Goal: Task Accomplishment & Management: Manage account settings

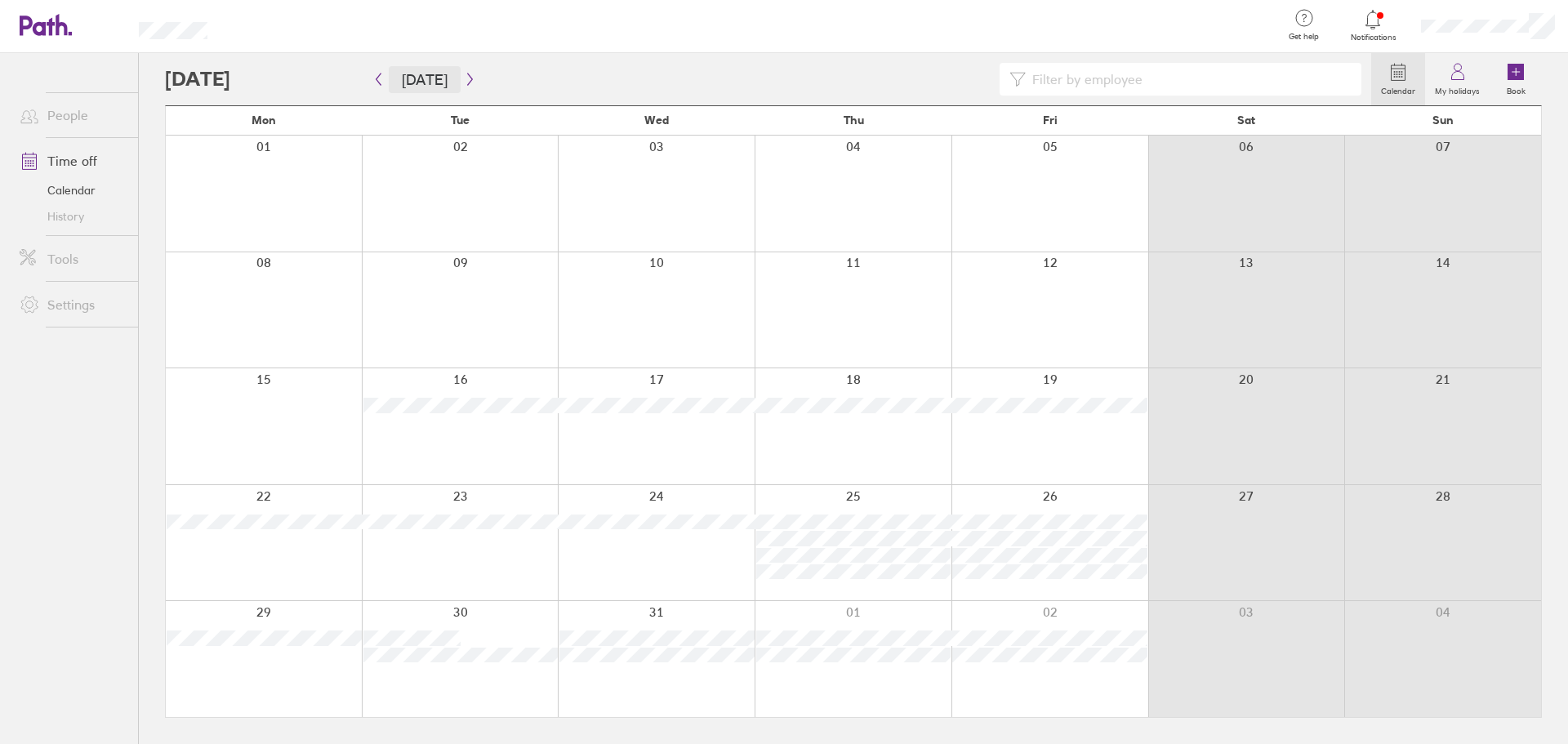
click at [414, 76] on button "[DATE]" at bounding box center [425, 79] width 72 height 27
click at [374, 83] on icon "button" at bounding box center [379, 79] width 12 height 13
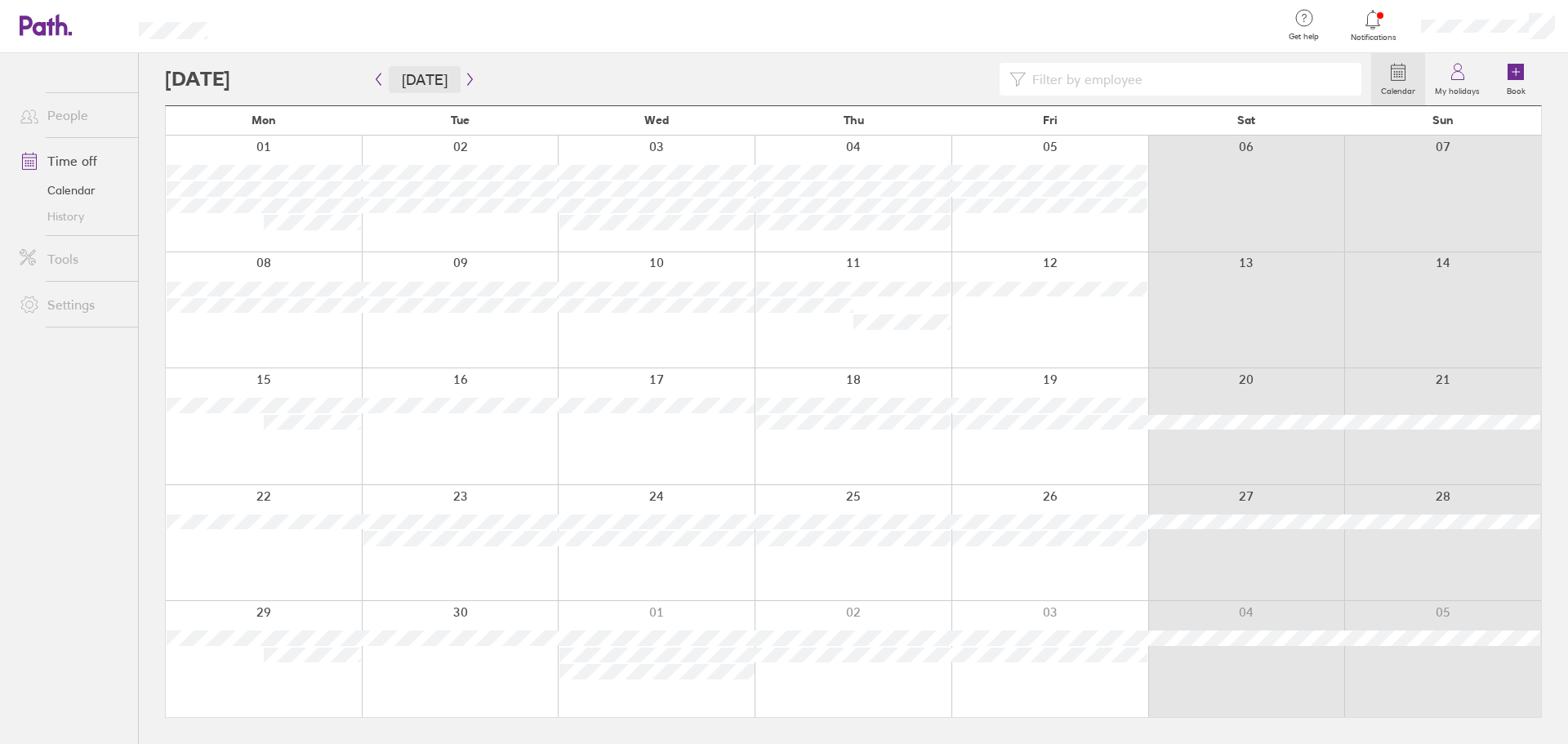
click at [421, 87] on button "[DATE]" at bounding box center [425, 79] width 72 height 27
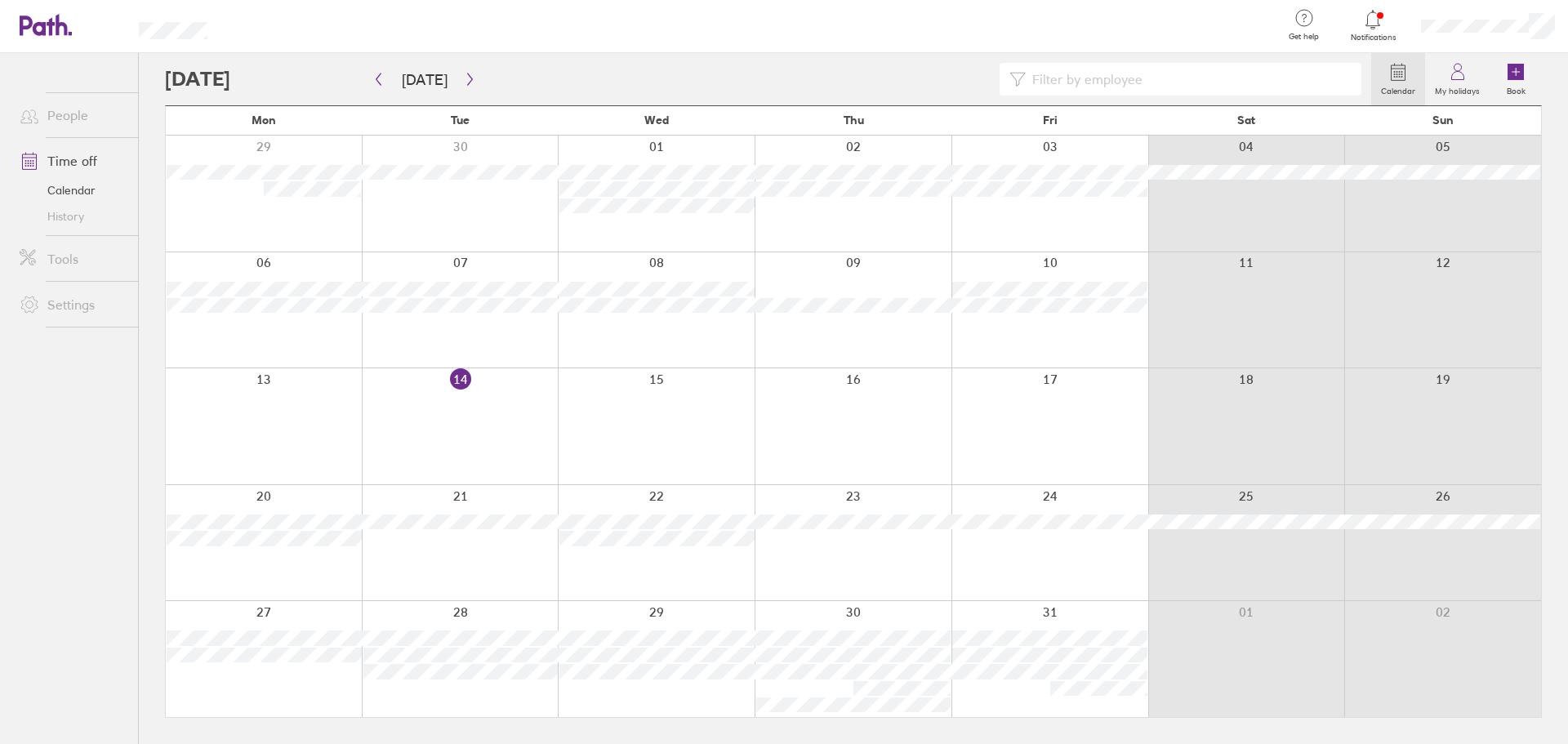
click at [69, 124] on link "People" at bounding box center [73, 115] width 132 height 33
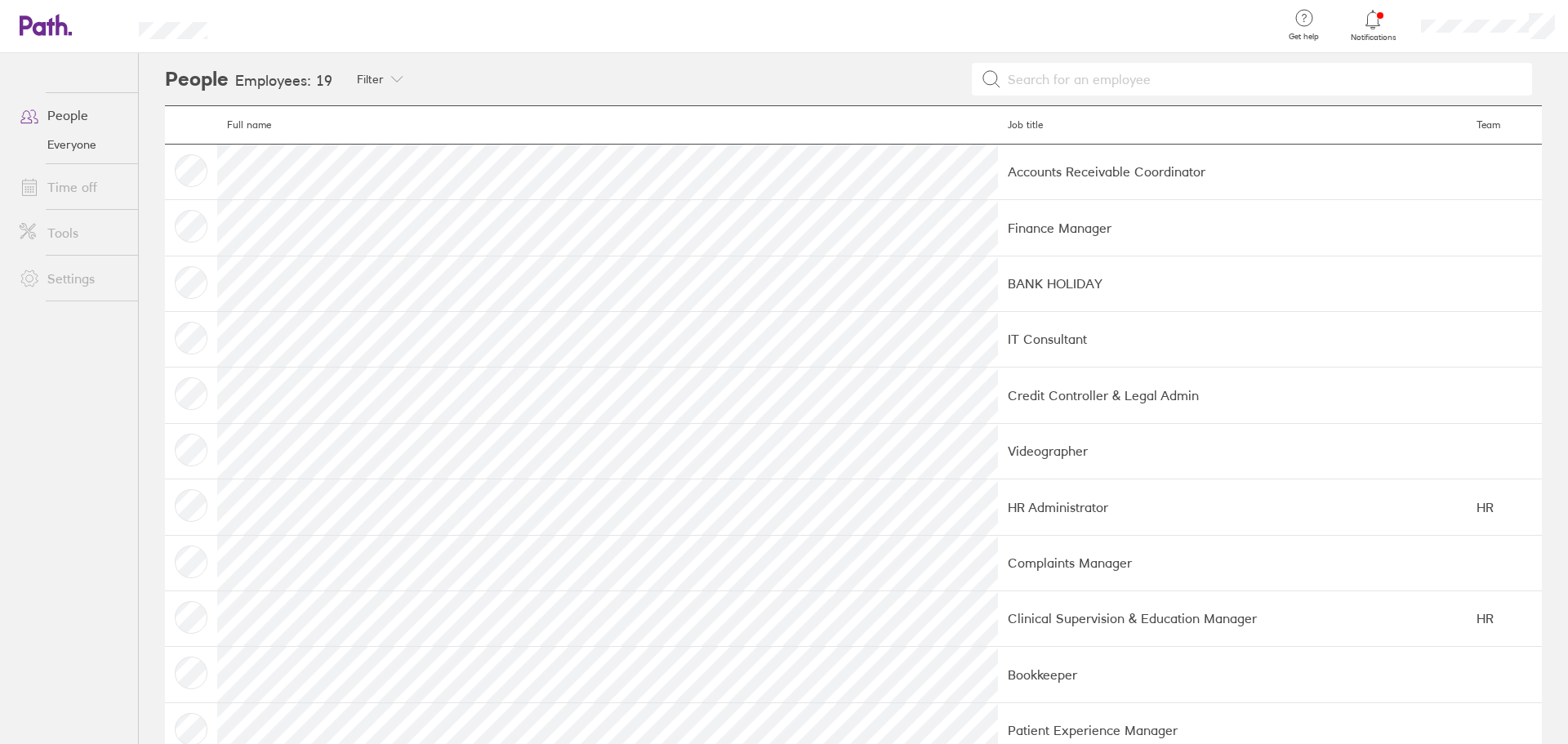
click at [96, 184] on link "Time off" at bounding box center [73, 187] width 132 height 33
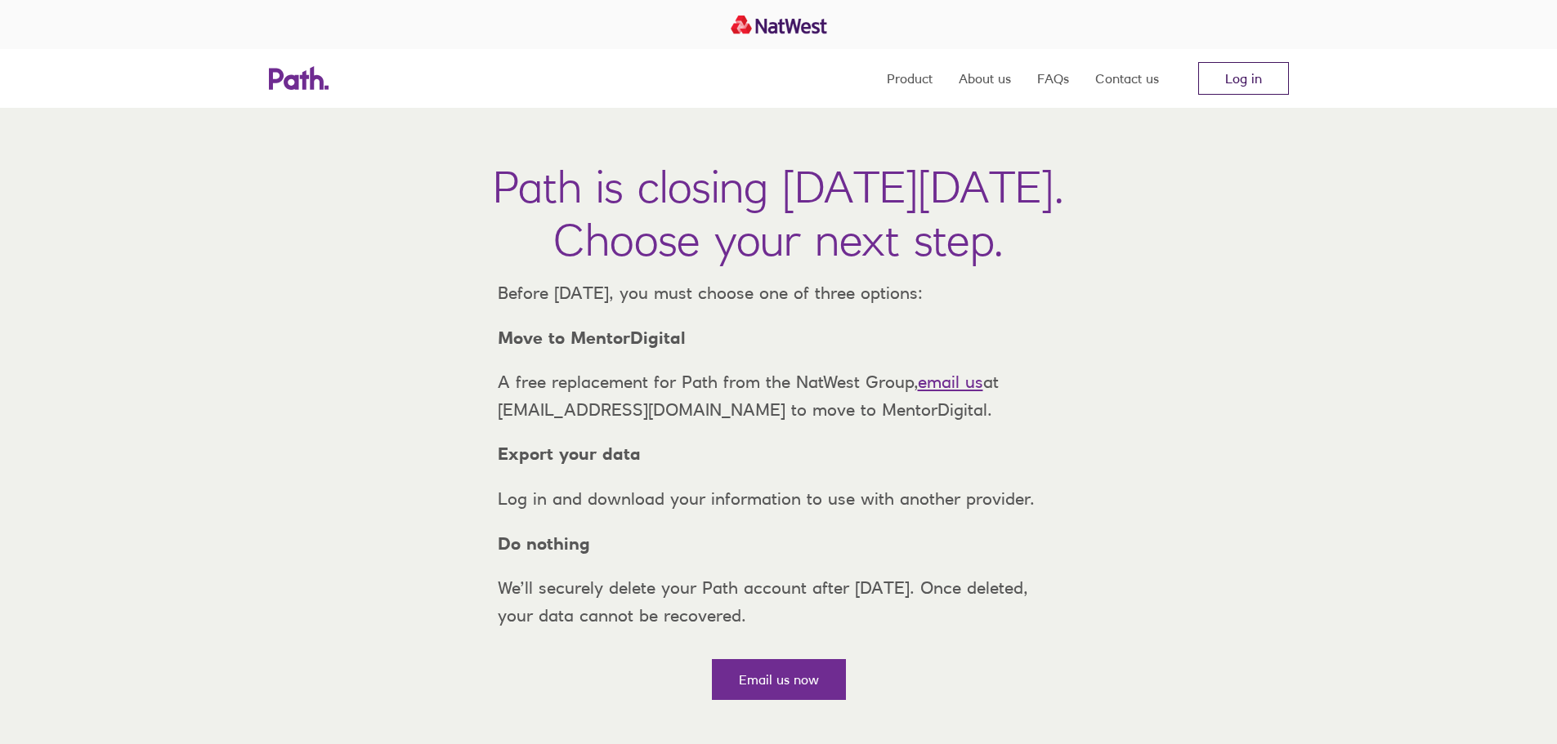
click at [1213, 75] on link "Log in" at bounding box center [1243, 78] width 91 height 33
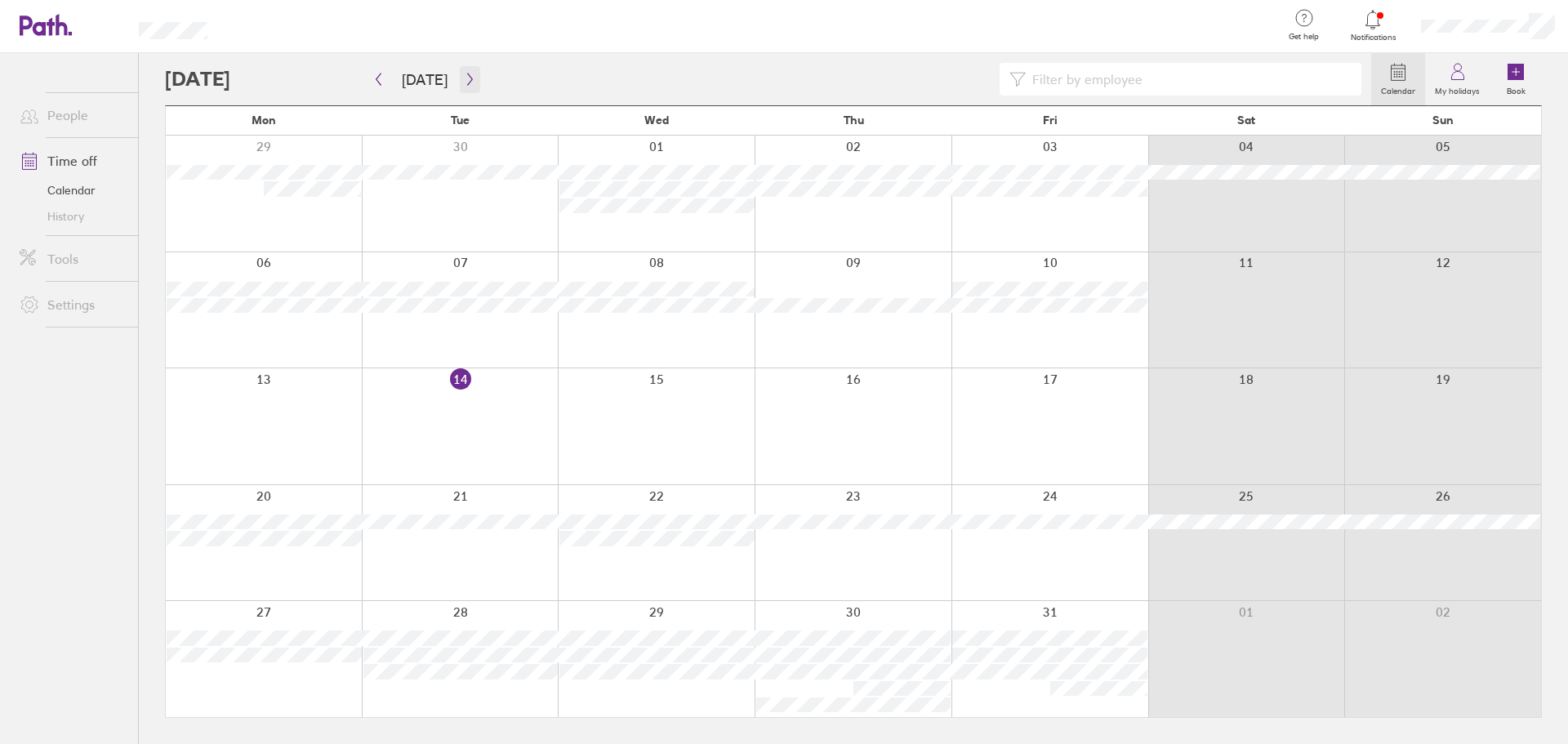
click at [467, 81] on icon "button" at bounding box center [469, 80] width 5 height 12
click at [431, 85] on button "[DATE]" at bounding box center [425, 79] width 72 height 27
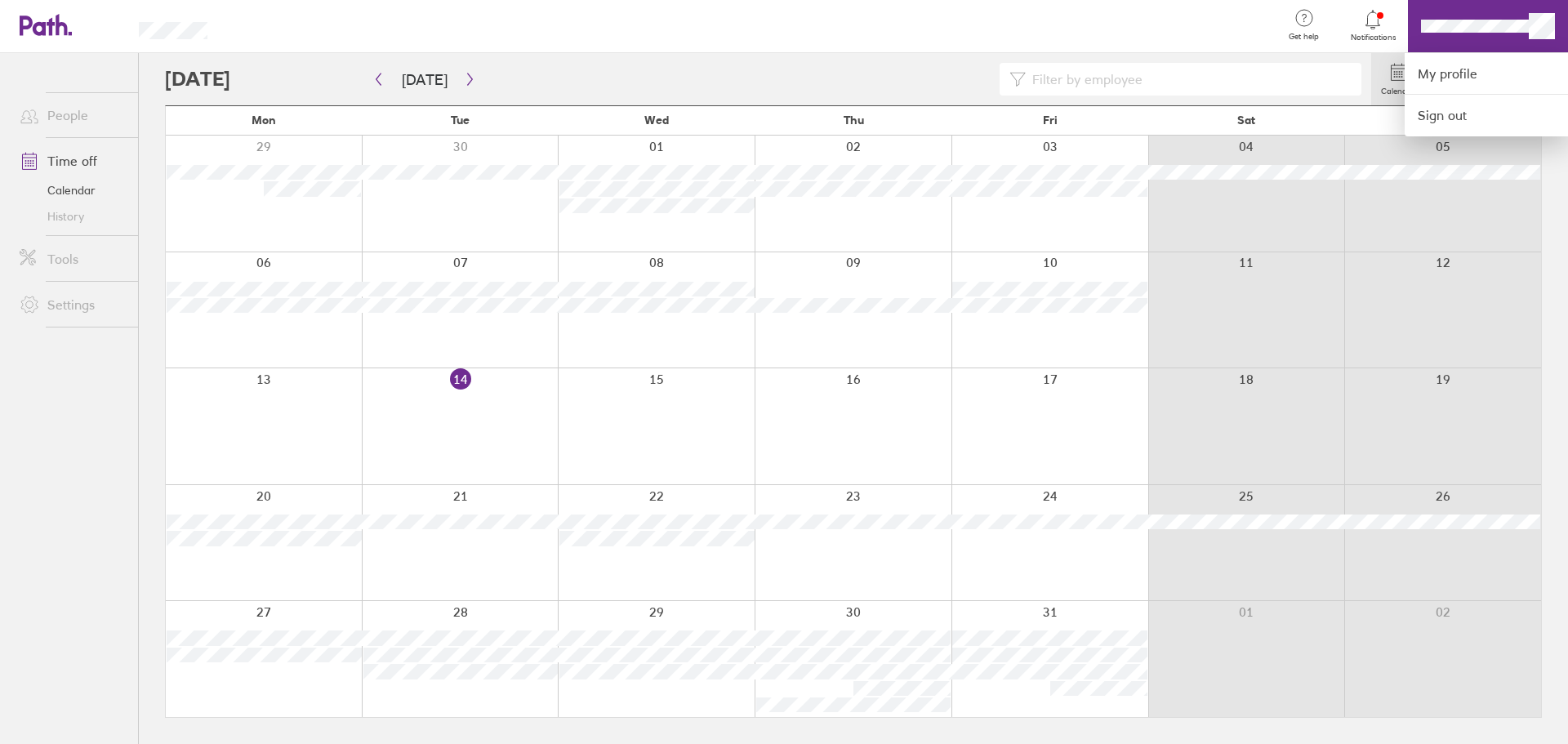
click at [1399, 29] on div at bounding box center [784, 372] width 1568 height 744
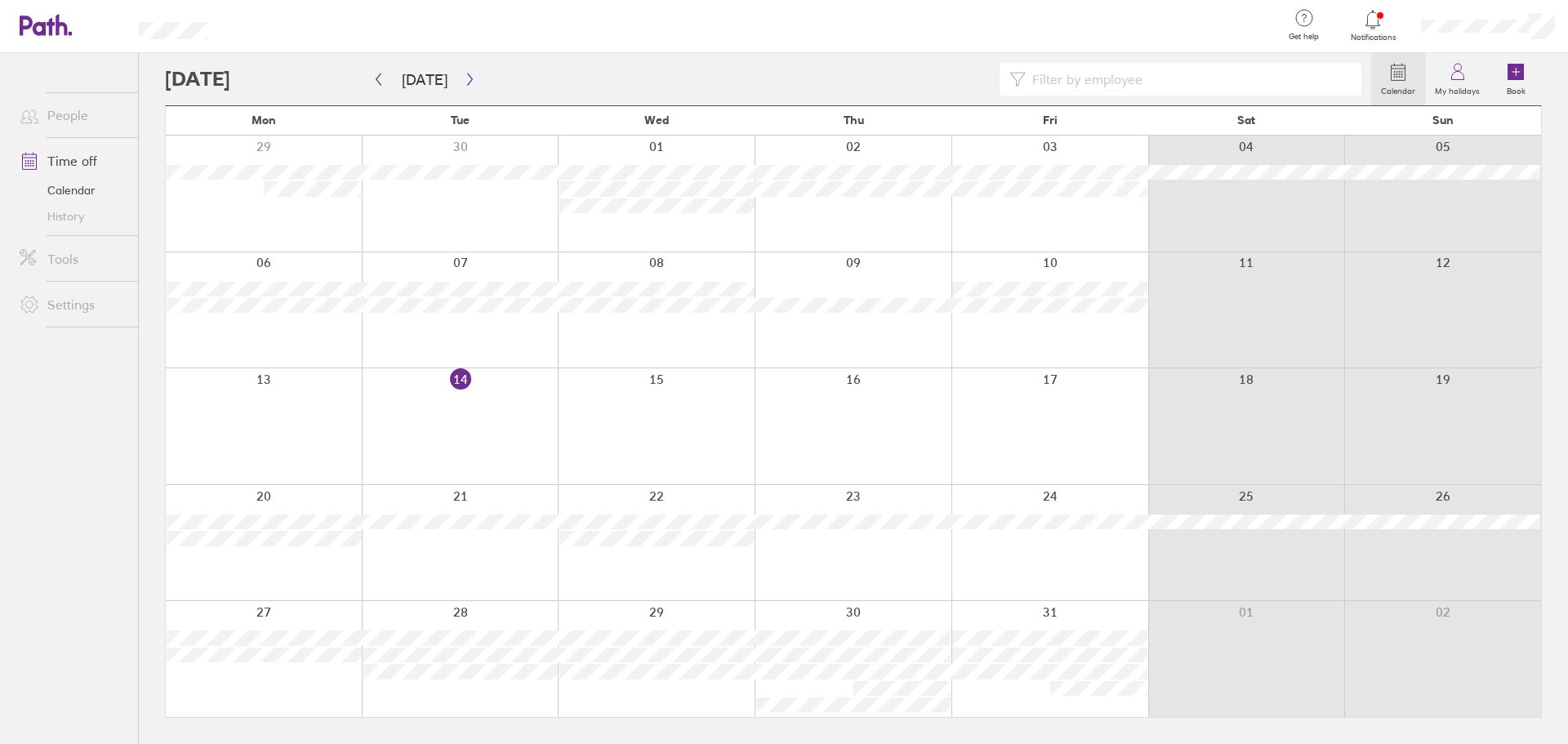
click at [1386, 28] on div at bounding box center [1372, 19] width 53 height 23
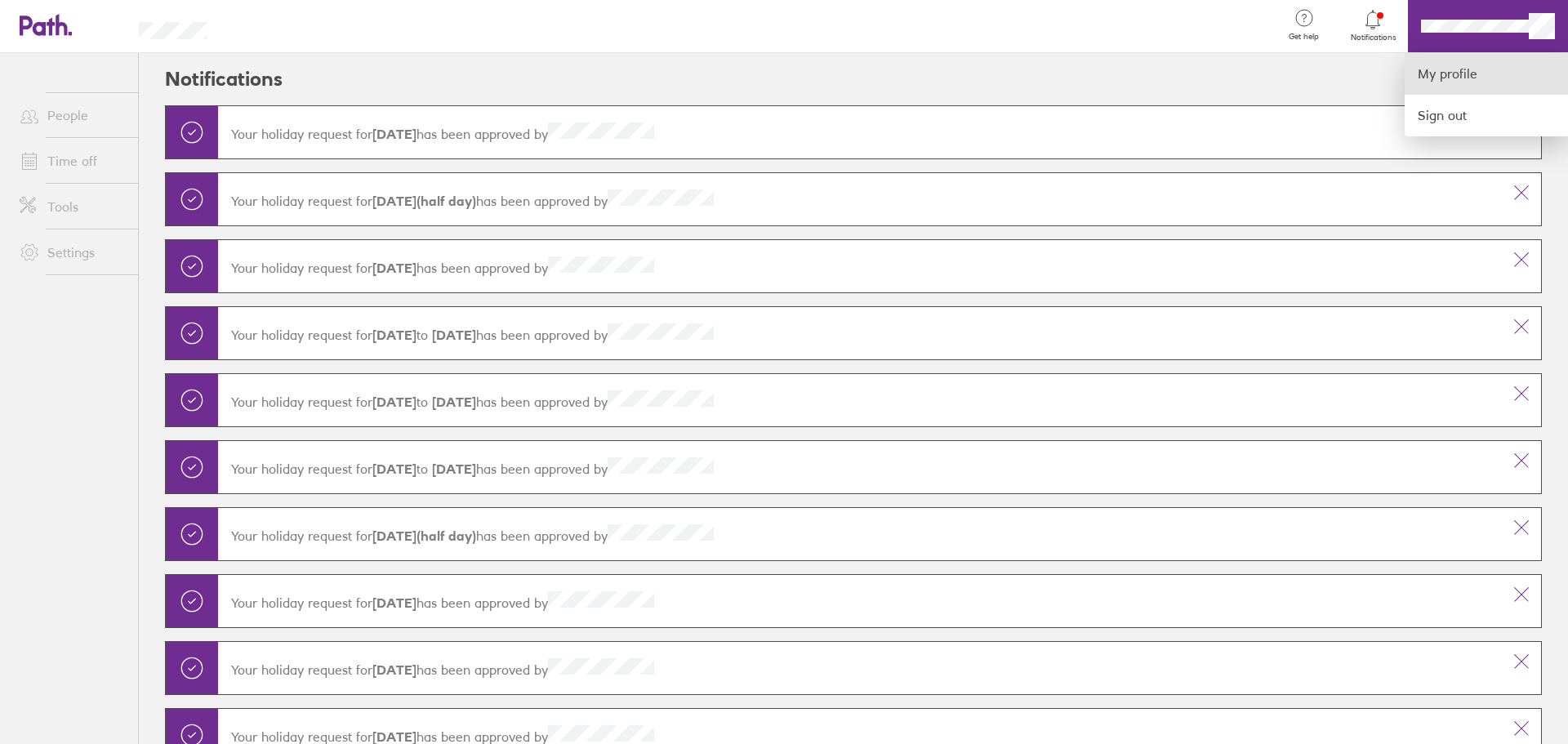
click at [1482, 70] on link "My profile" at bounding box center [1485, 74] width 163 height 42
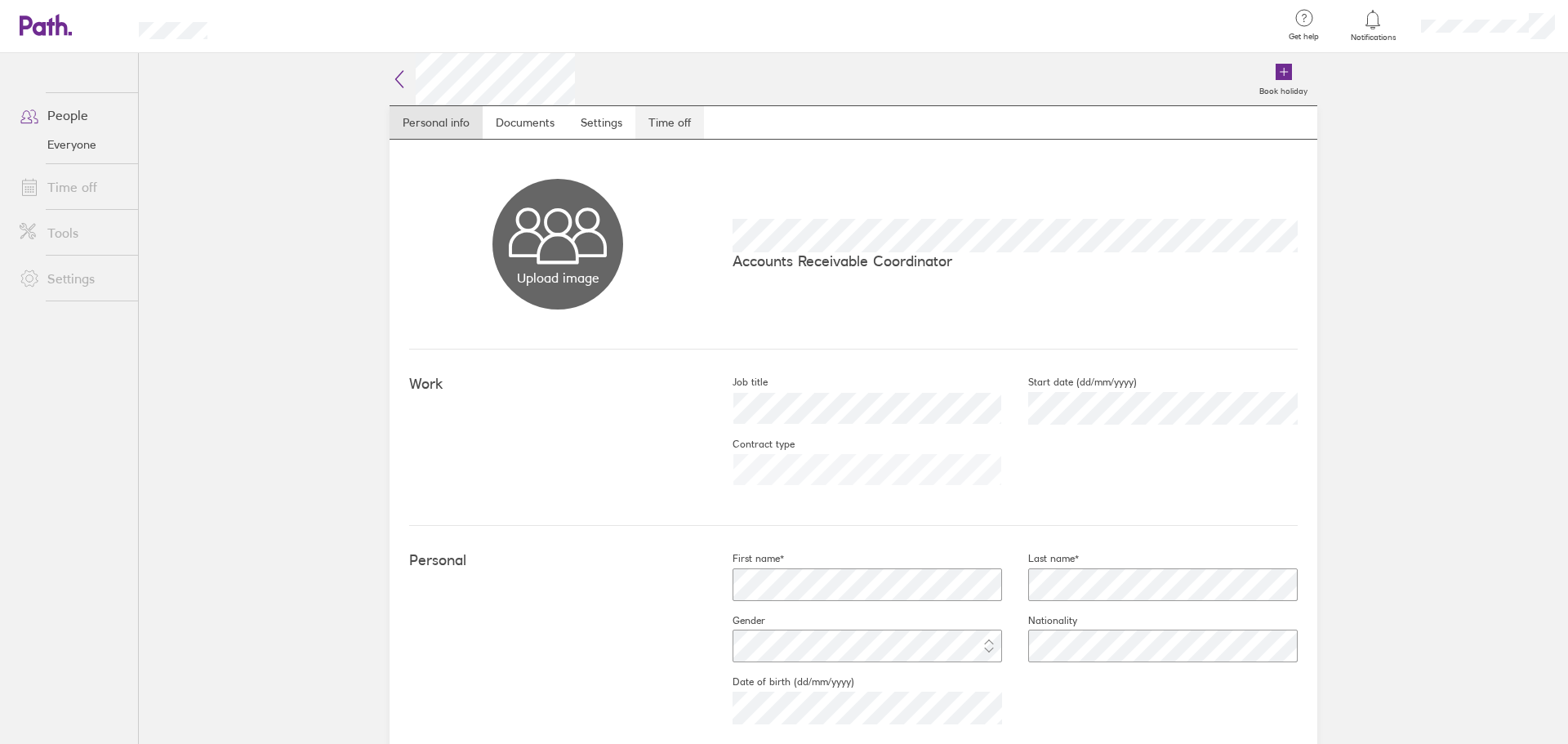
click at [672, 128] on link "Time off" at bounding box center [670, 122] width 69 height 33
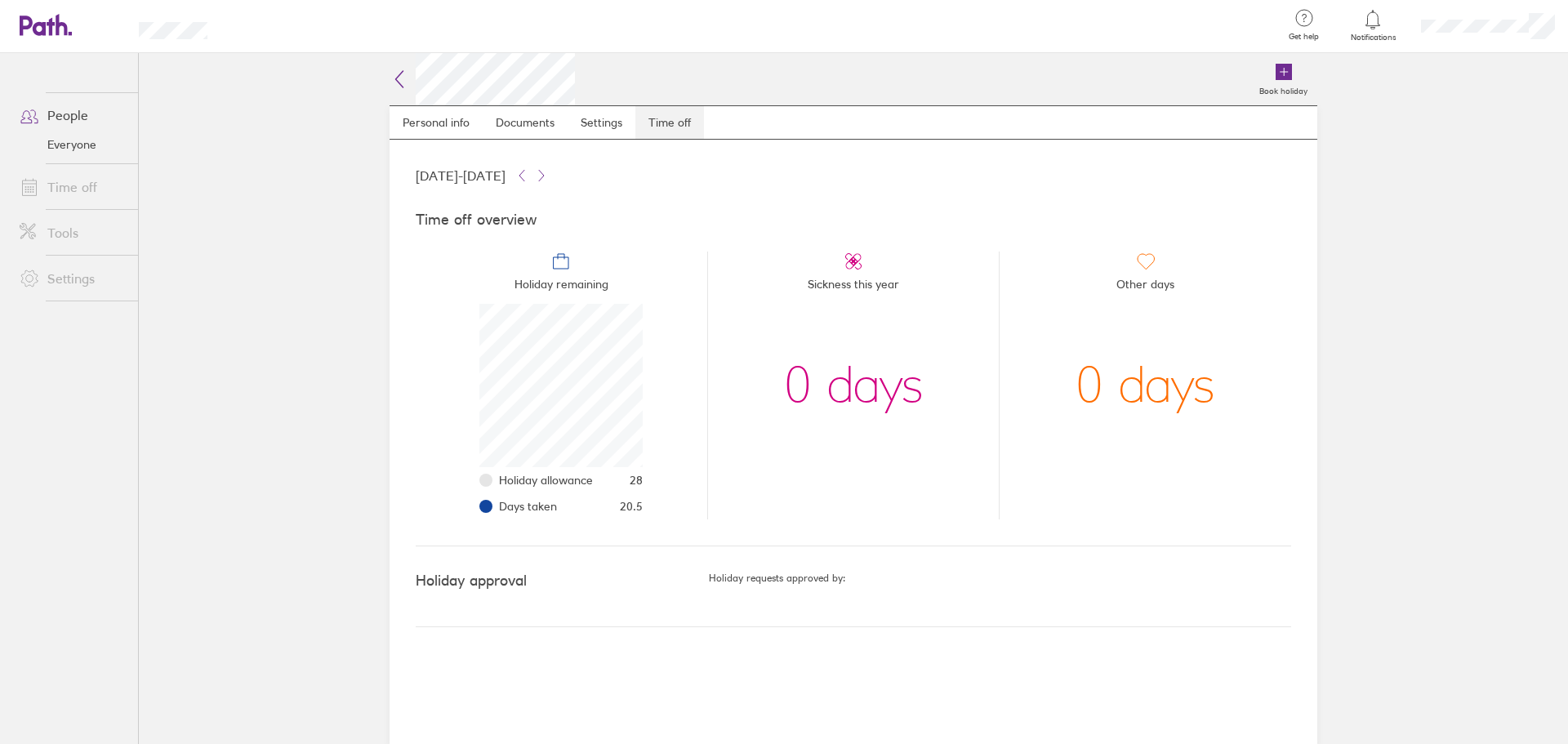
scroll to position [163, 163]
click at [84, 175] on link "Time off" at bounding box center [73, 187] width 132 height 33
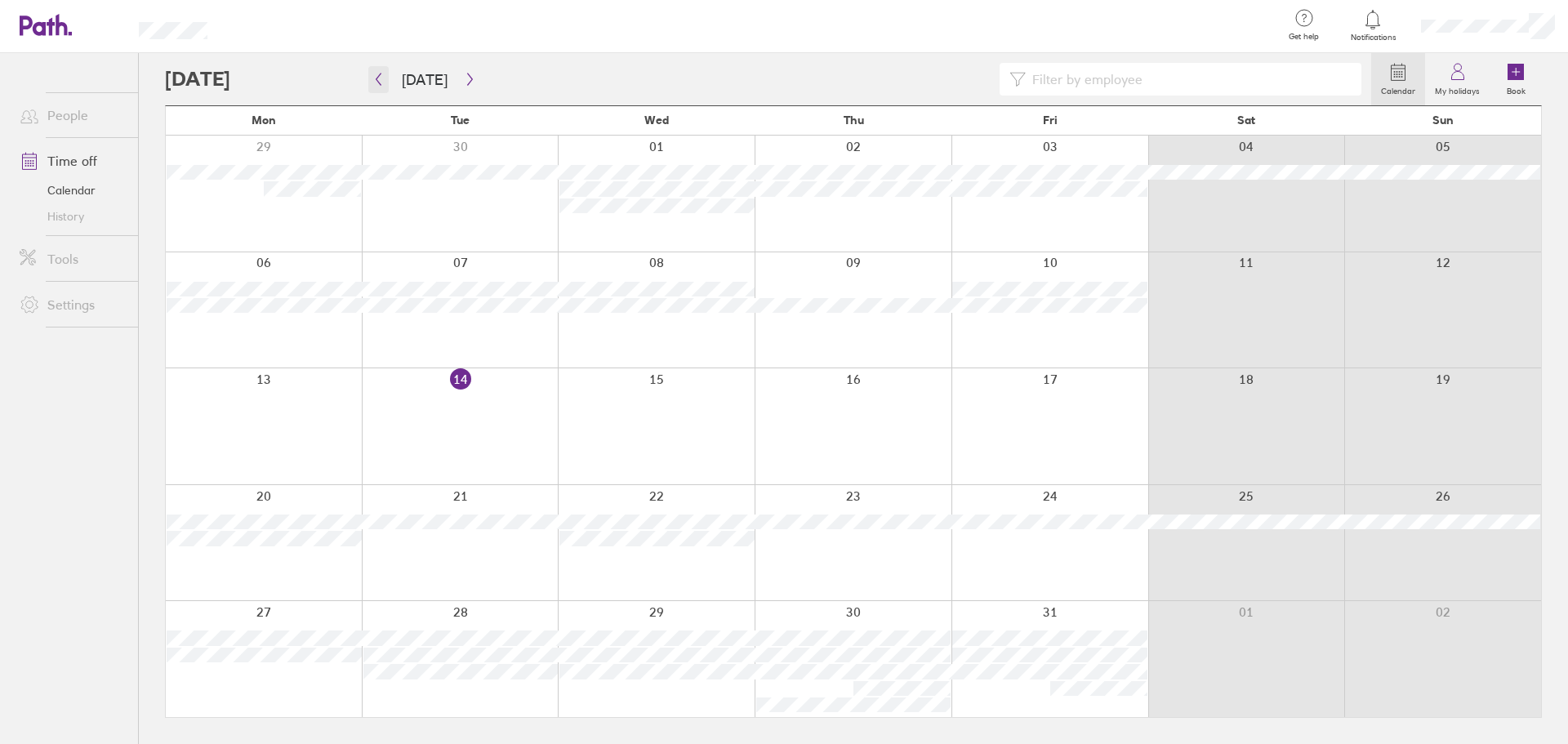
click at [386, 76] on button "button" at bounding box center [379, 79] width 20 height 27
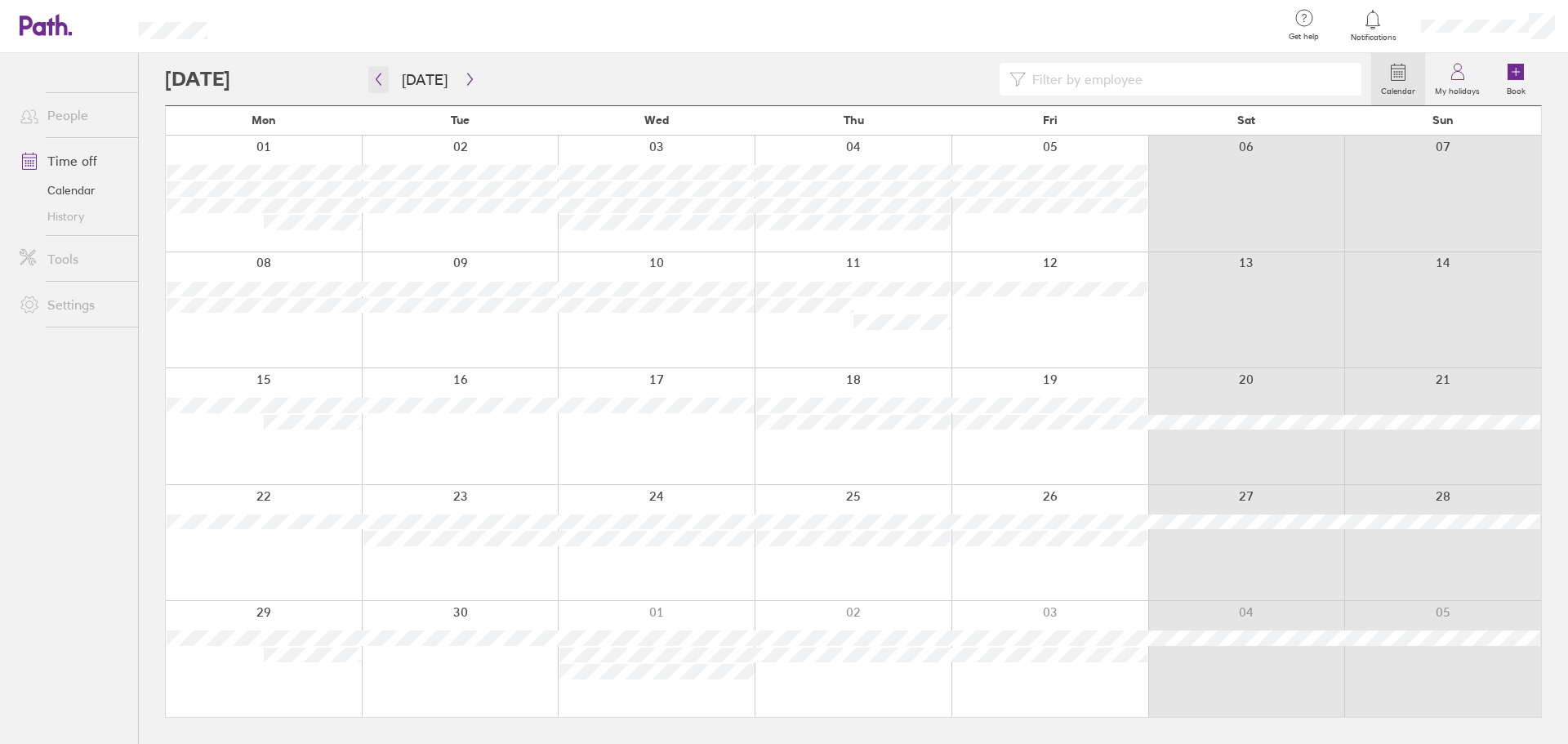
click at [378, 78] on icon "button" at bounding box center [379, 80] width 5 height 12
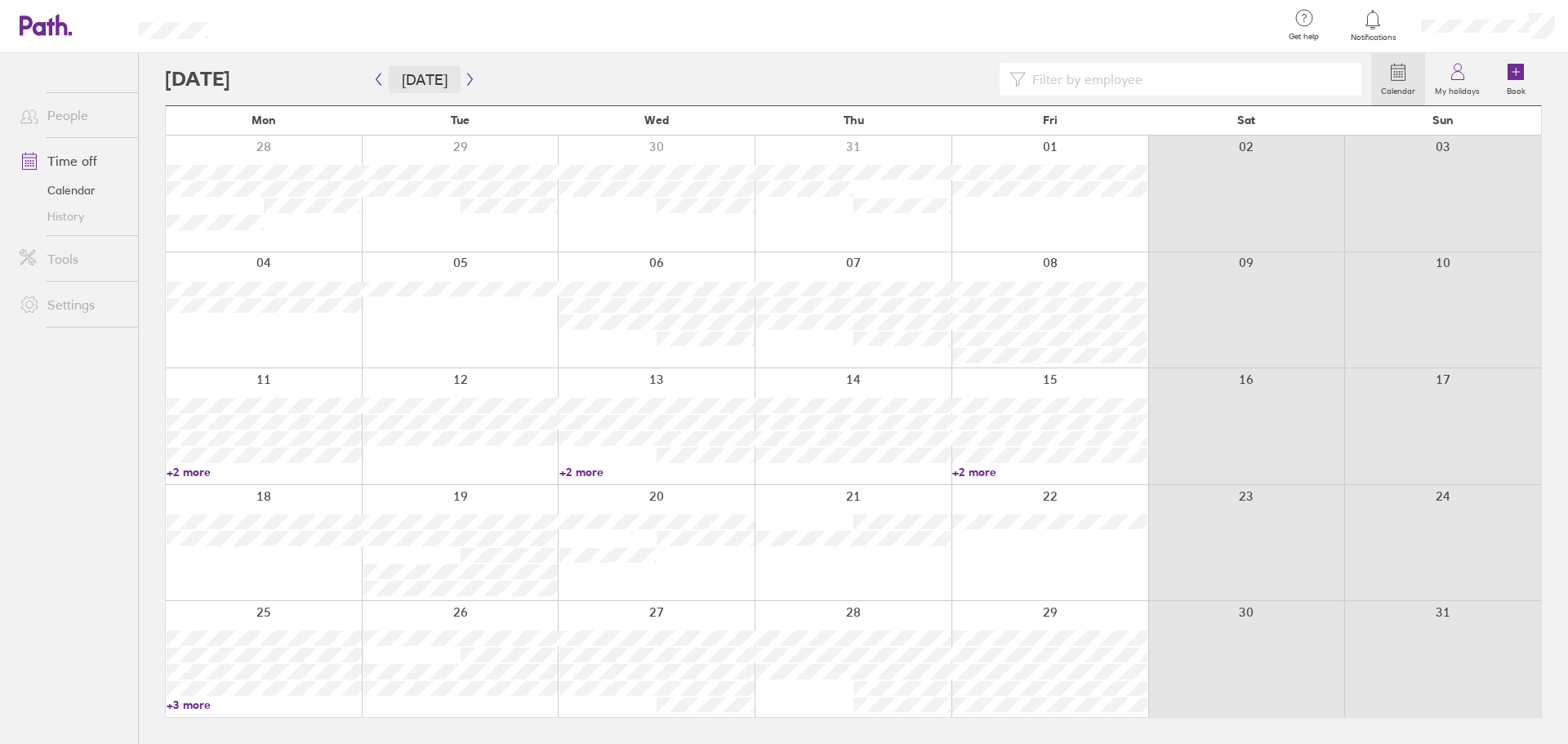
click at [444, 76] on button "[DATE]" at bounding box center [425, 79] width 72 height 27
